Goal: Information Seeking & Learning: Find specific fact

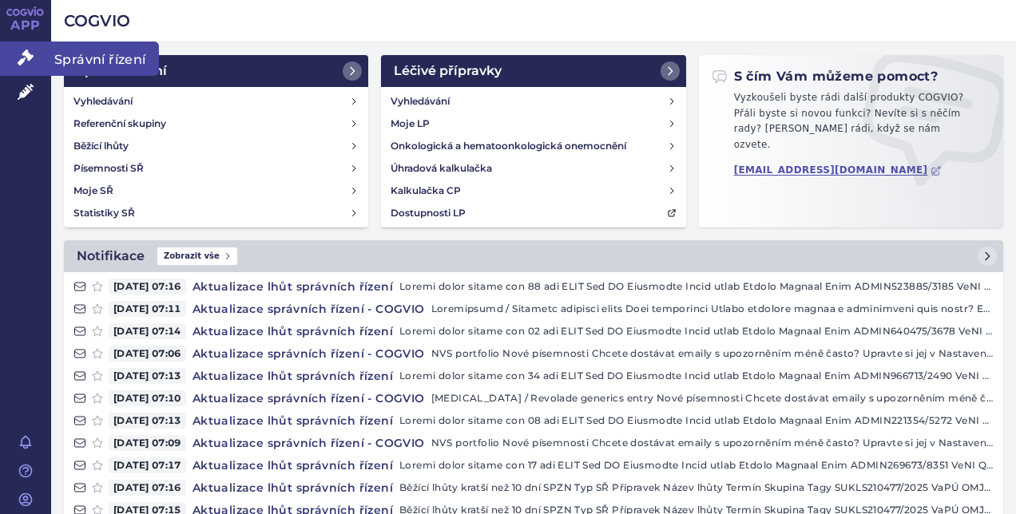
click at [17, 52] on link "Správní řízení" at bounding box center [25, 59] width 51 height 34
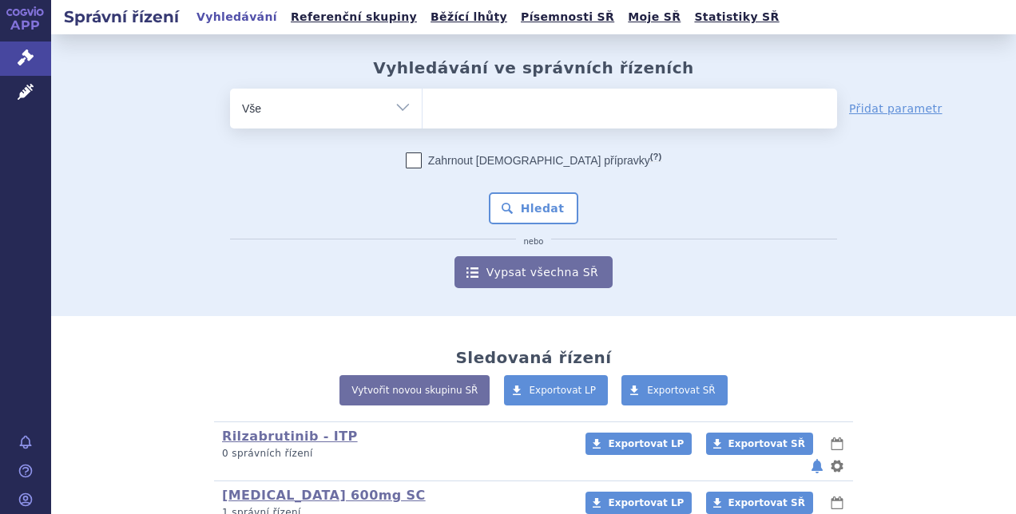
click at [459, 99] on ul at bounding box center [629, 106] width 414 height 34
click at [422, 99] on select at bounding box center [422, 108] width 1 height 40
paste input "SUKLS150215/2024"
type input "SUKLS150215/2024"
select select "SUKLS150215/2024"
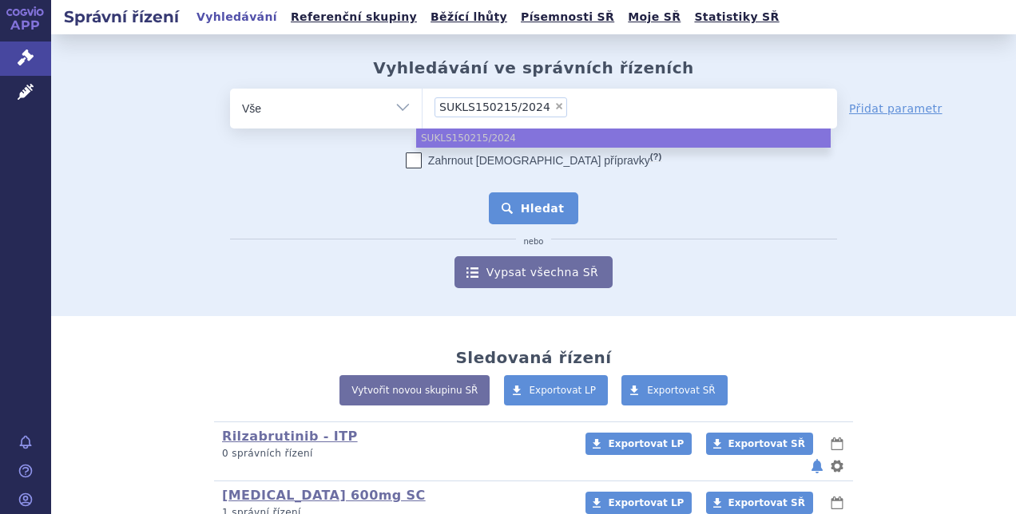
click at [559, 222] on button "Hledat" at bounding box center [534, 208] width 90 height 32
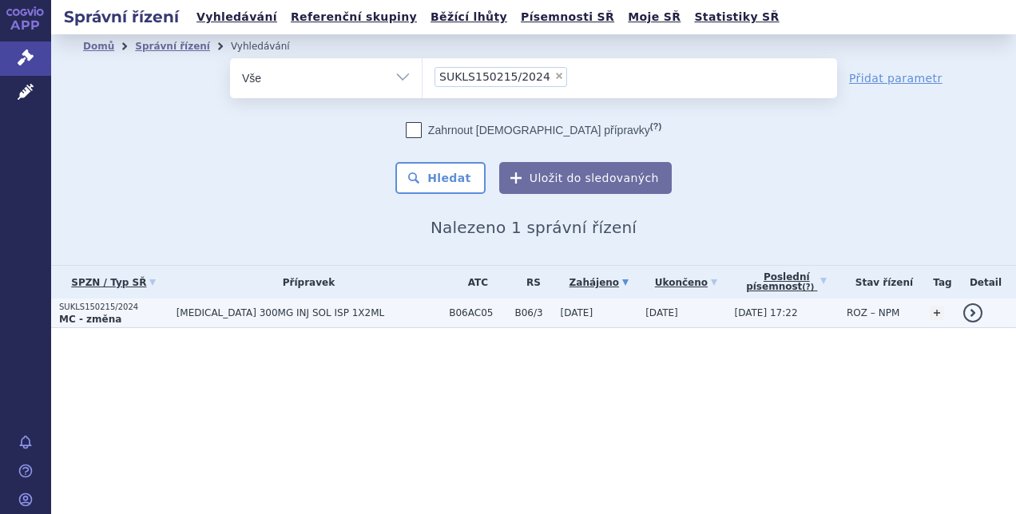
click at [473, 320] on td "B06AC05" at bounding box center [473, 314] width 65 height 30
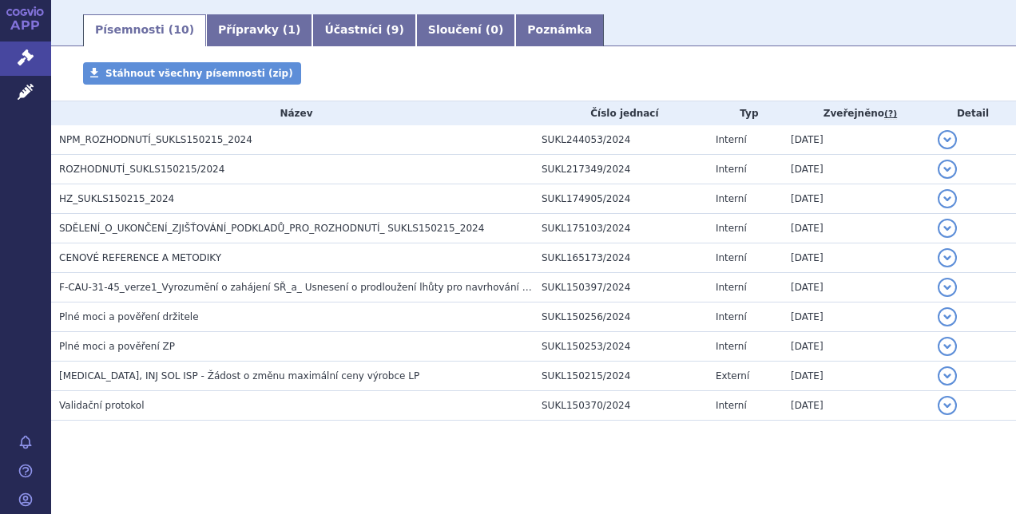
scroll to position [243, 0]
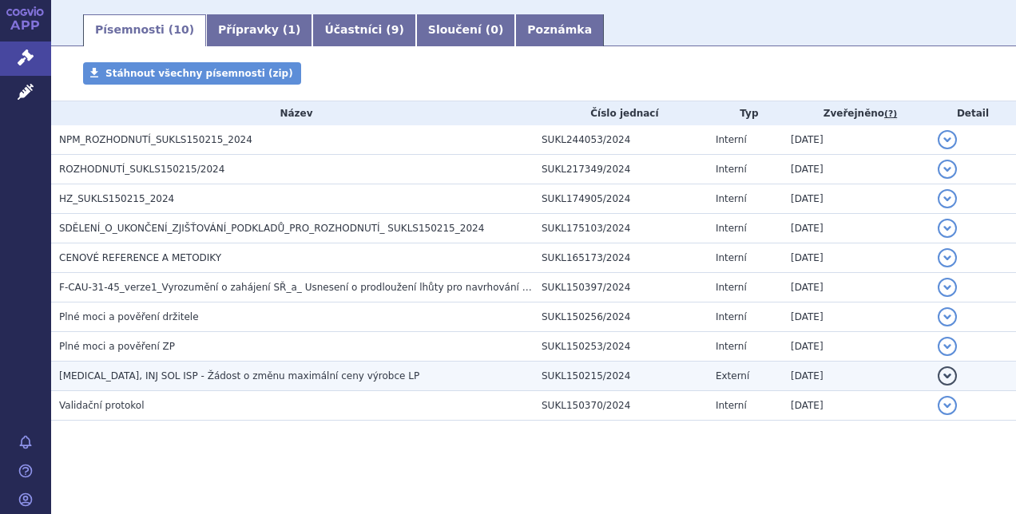
click at [356, 376] on h3 "TAKHZYRO, INJ SOL ISP - Žádost o změnu maximální ceny výrobce LP" at bounding box center [296, 376] width 474 height 16
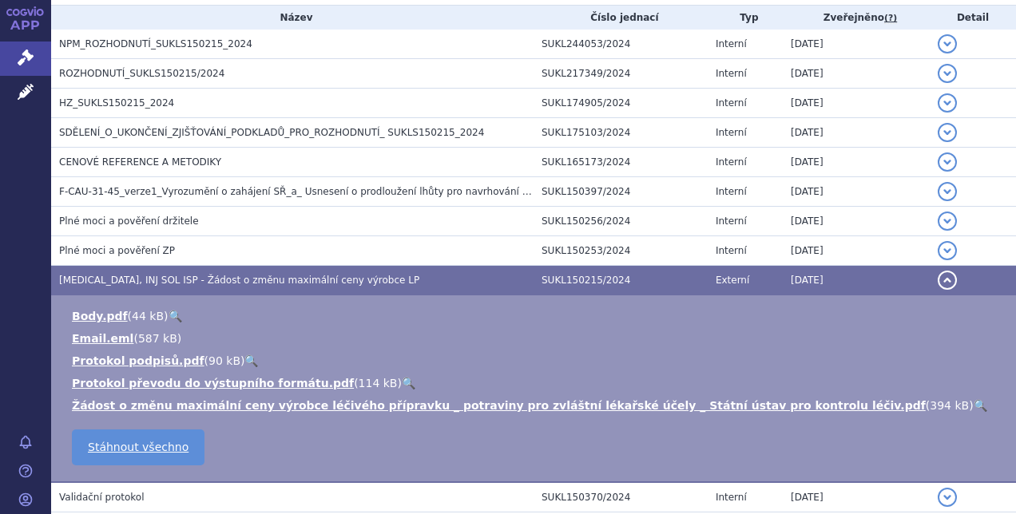
scroll to position [340, 0]
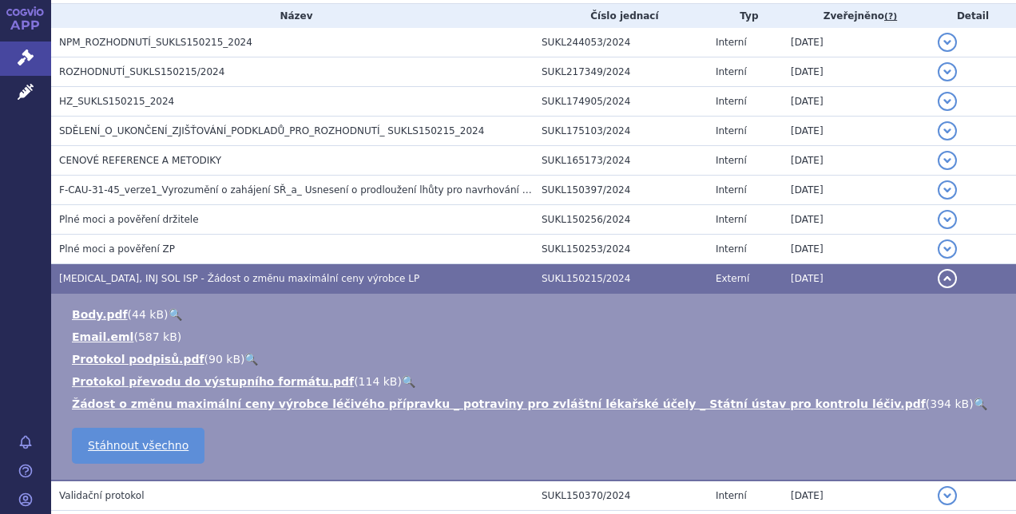
click at [973, 402] on link "🔍" at bounding box center [980, 404] width 14 height 13
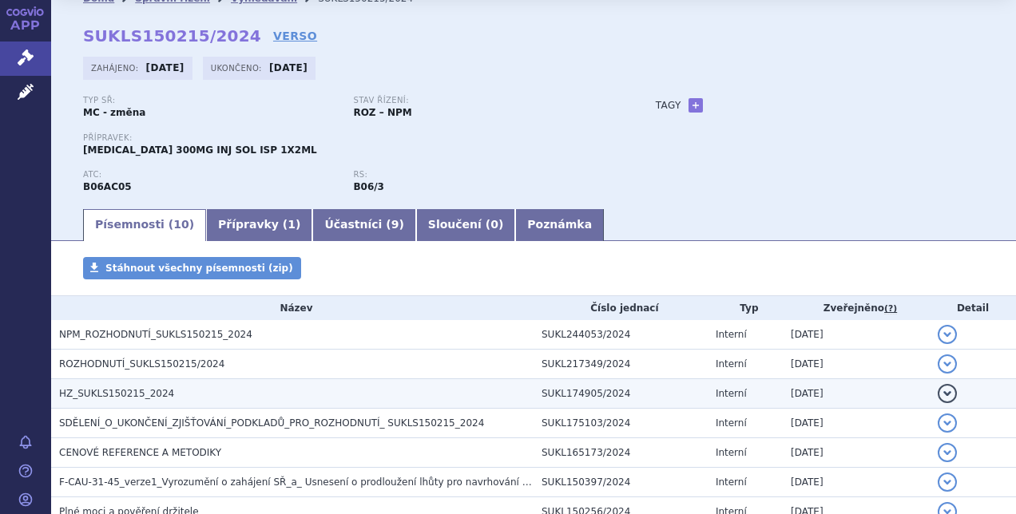
scroll to position [29, 0]
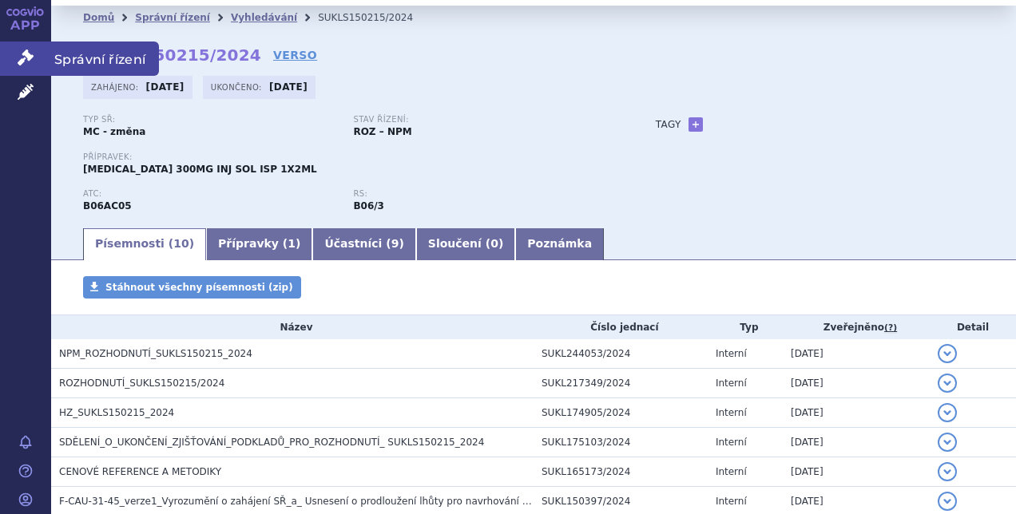
click at [26, 55] on icon at bounding box center [26, 58] width 16 height 16
